Goal: Task Accomplishment & Management: Manage account settings

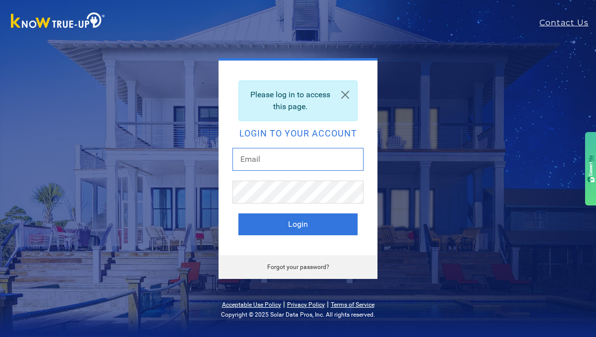
click at [275, 159] on input "text" at bounding box center [297, 159] width 131 height 23
type input "f"
type input "[EMAIL_ADDRESS][DOMAIN_NAME]"
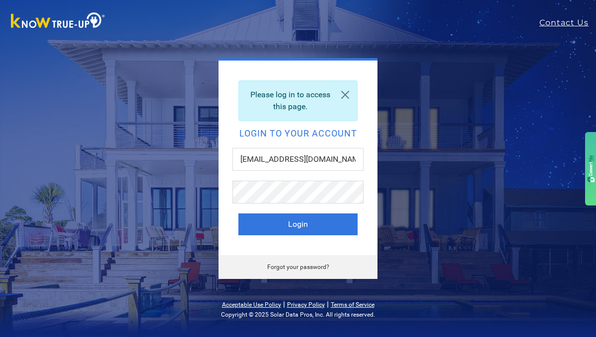
click at [277, 224] on button "Login" at bounding box center [297, 225] width 119 height 22
click at [289, 266] on link "Forgot your password?" at bounding box center [298, 267] width 62 height 7
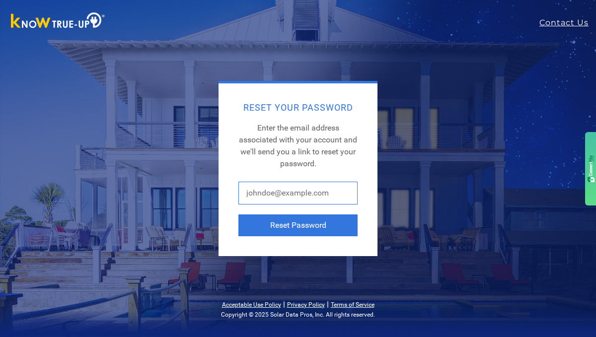
click at [247, 193] on input "text" at bounding box center [297, 193] width 119 height 23
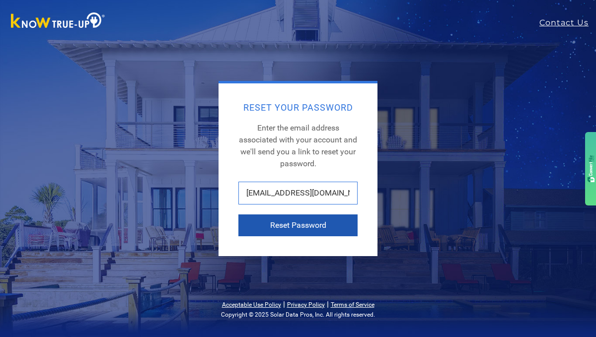
type input "fpulido@comcast.net"
click at [290, 228] on button "Reset Password" at bounding box center [297, 226] width 119 height 22
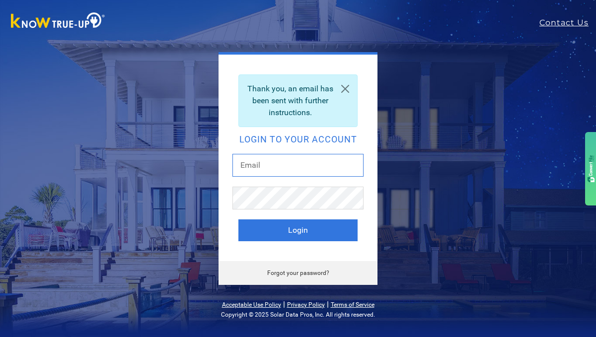
click at [244, 164] on input "text" at bounding box center [297, 165] width 131 height 23
